Goal: Task Accomplishment & Management: Complete application form

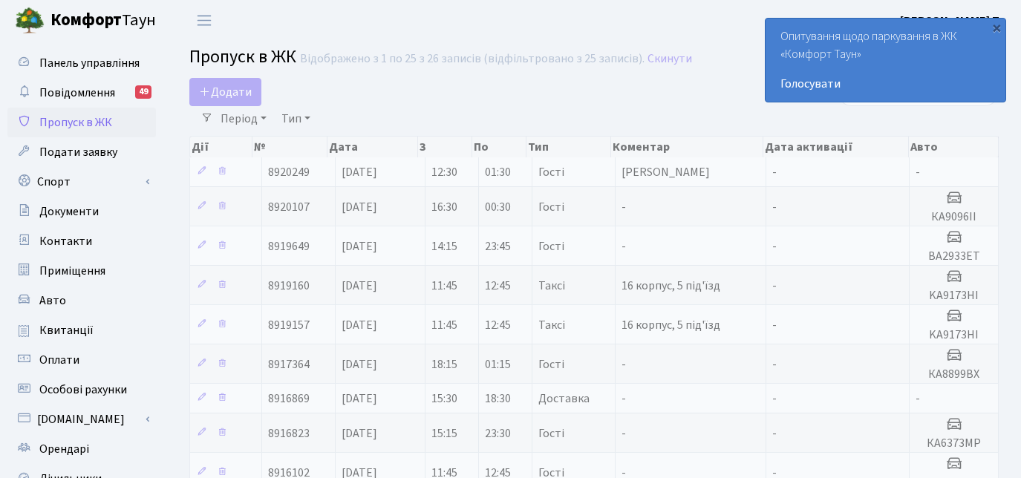
select select "25"
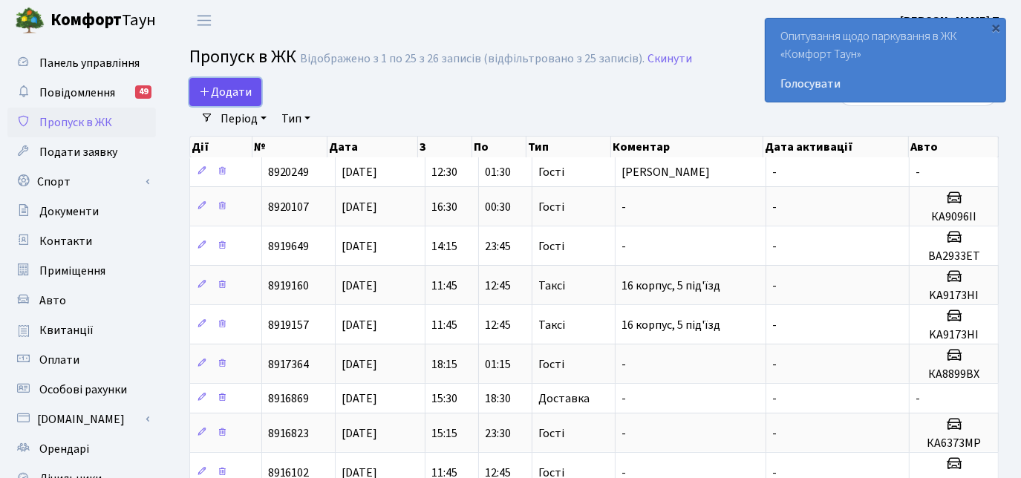
click at [224, 90] on span "Додати" at bounding box center [225, 92] width 53 height 16
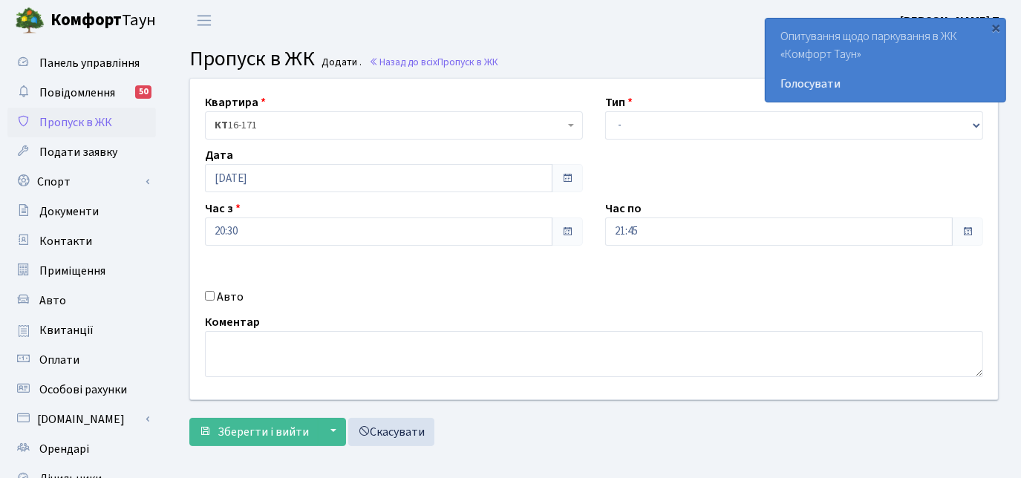
click at [971, 233] on span at bounding box center [968, 232] width 12 height 12
click at [965, 229] on span at bounding box center [968, 232] width 12 height 12
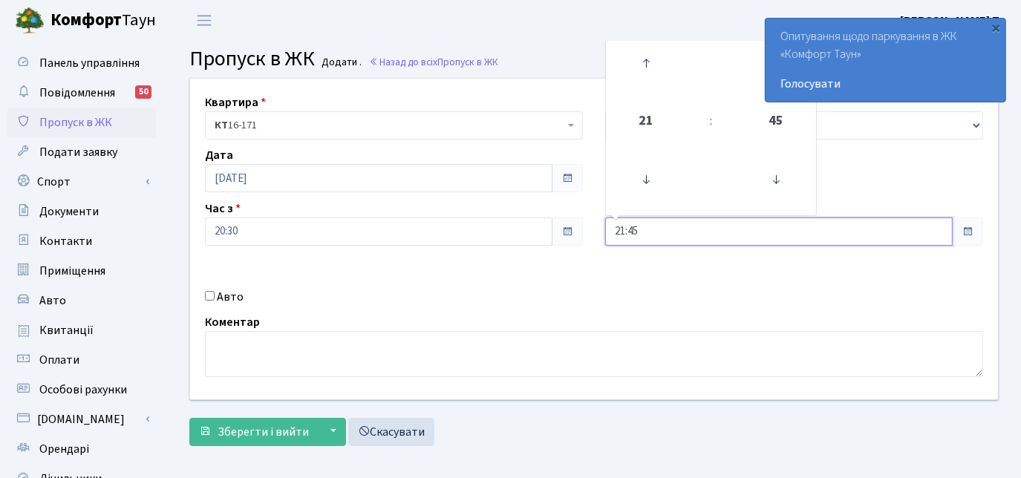
click at [699, 238] on input "21:45" at bounding box center [779, 232] width 348 height 28
click at [646, 62] on icon at bounding box center [646, 63] width 40 height 40
type input "22:45"
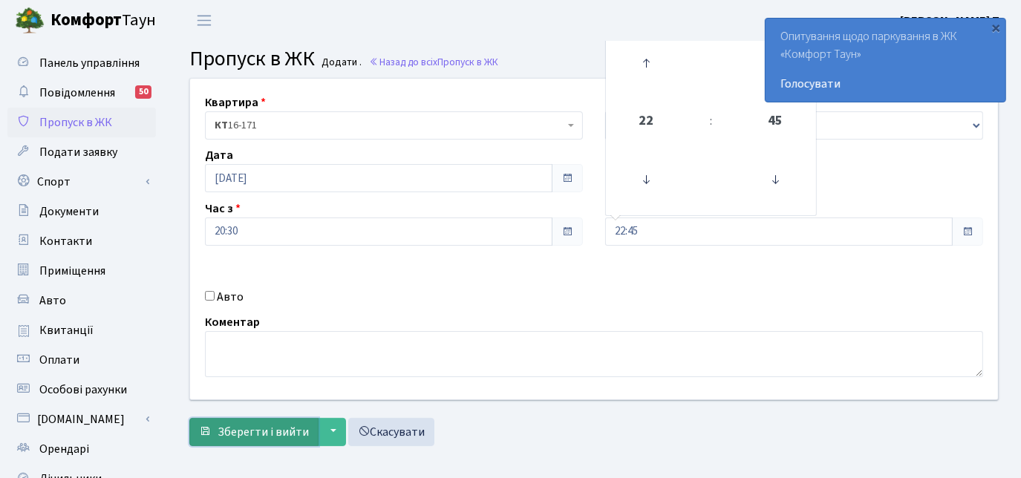
click at [233, 429] on span "Зберегти і вийти" at bounding box center [263, 432] width 91 height 16
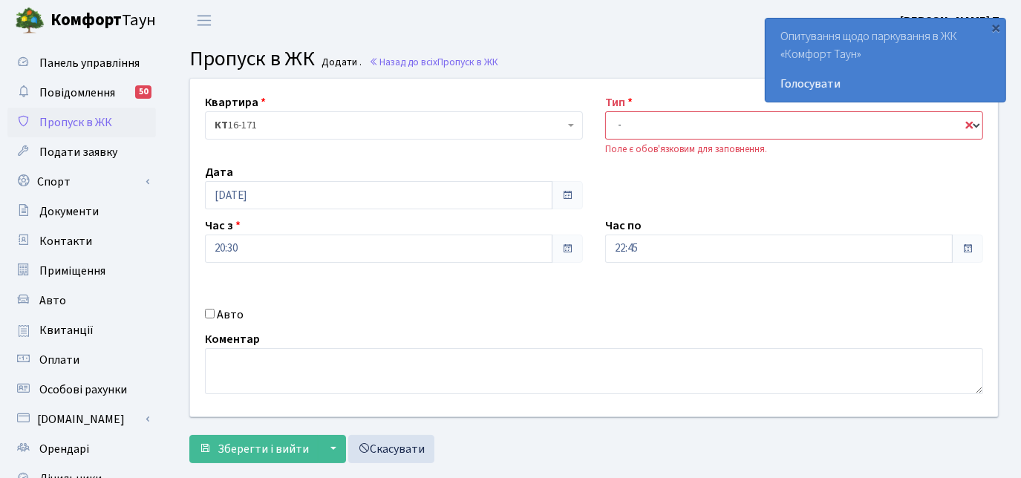
click at [646, 119] on select "- Доставка Таксі Гості Сервіс" at bounding box center [794, 125] width 378 height 28
select select "3"
click at [605, 111] on select "- Доставка Таксі Гості Сервіс" at bounding box center [794, 125] width 378 height 28
click at [240, 441] on span "Зберегти і вийти" at bounding box center [263, 449] width 91 height 16
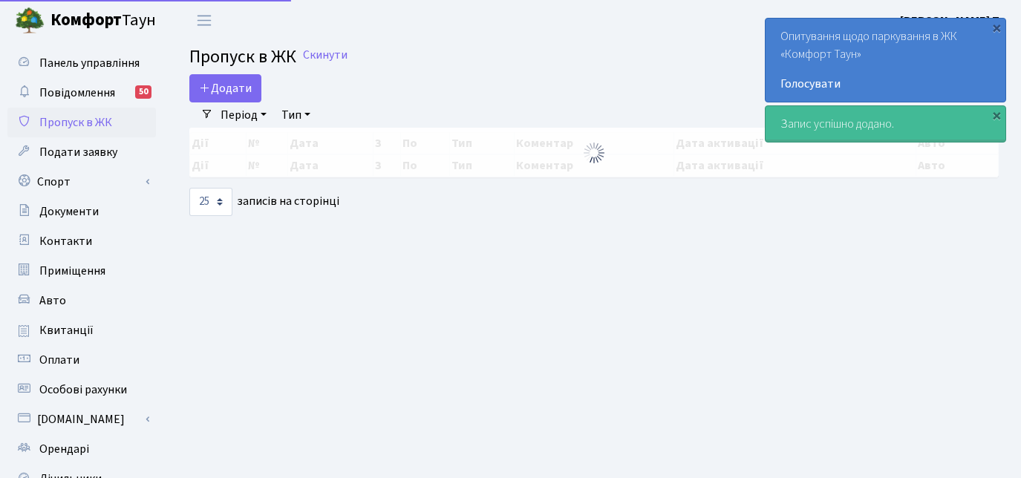
select select "25"
